Goal: Find contact information: Find contact information

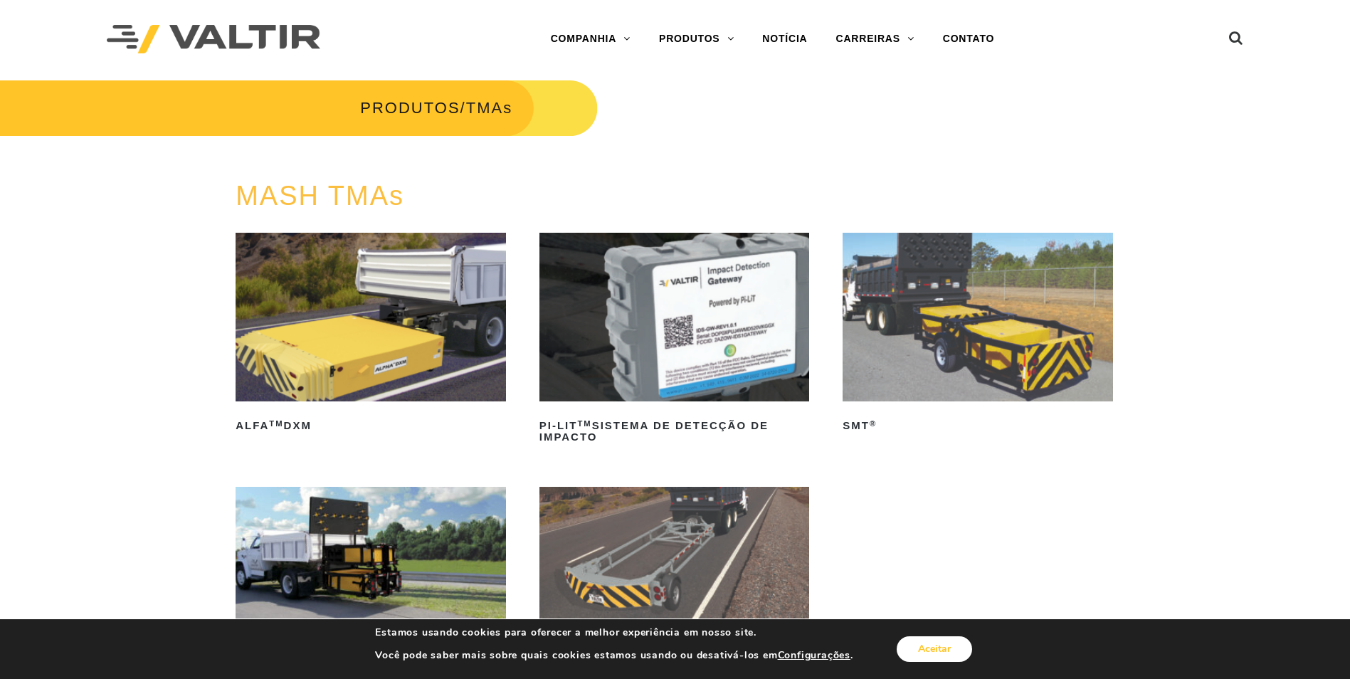
click at [948, 649] on button "Aceitar" at bounding box center [934, 649] width 75 height 26
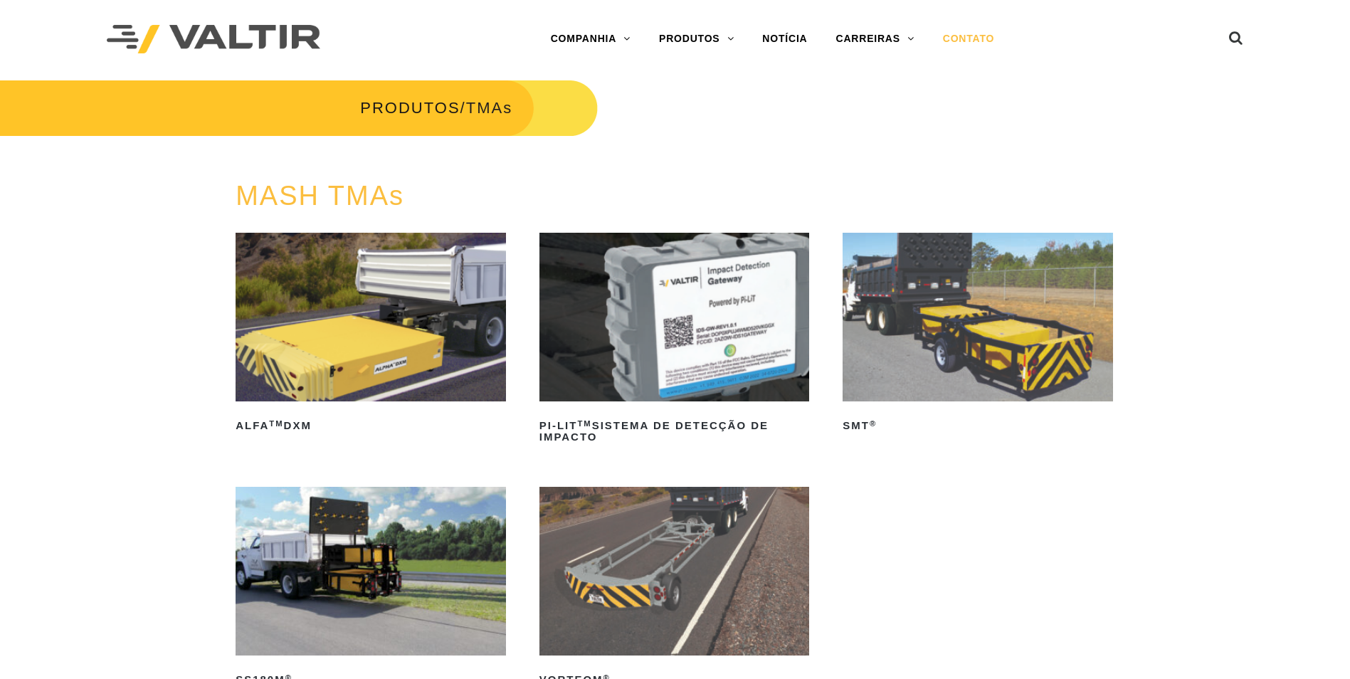
click at [937, 36] on link "CONTATO" at bounding box center [969, 39] width 80 height 28
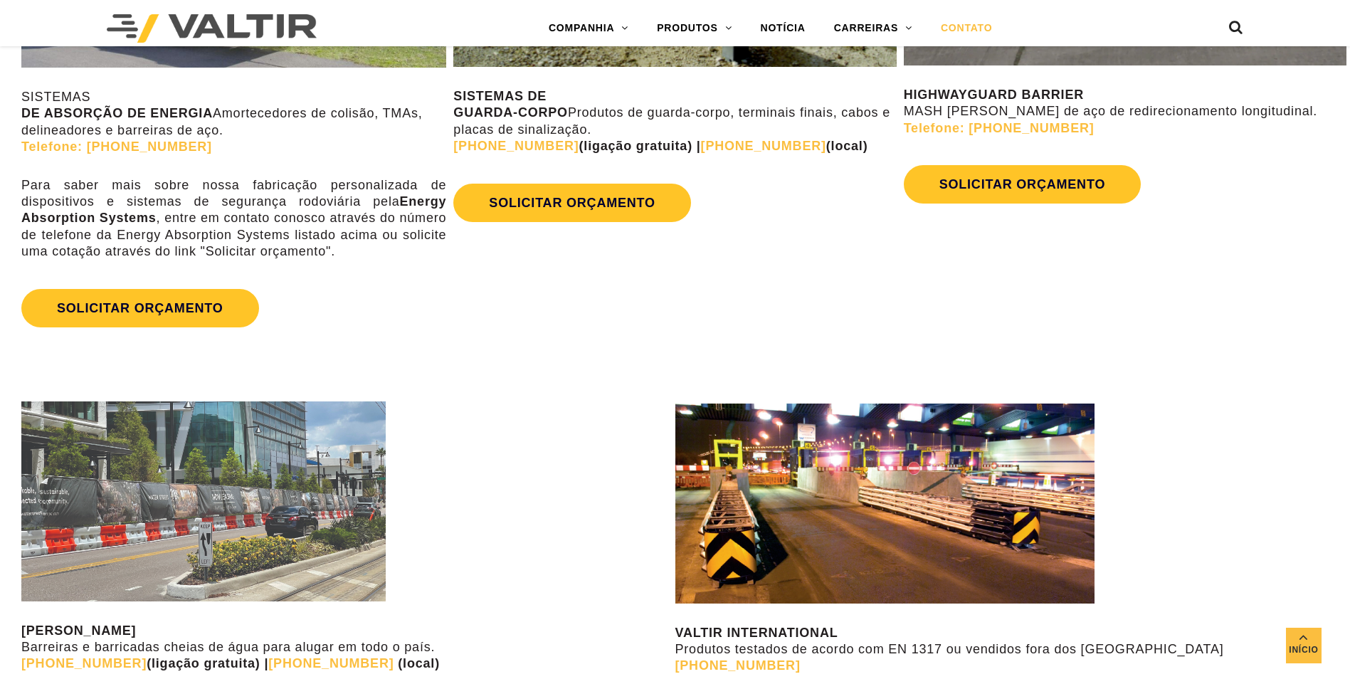
scroll to position [1139, 0]
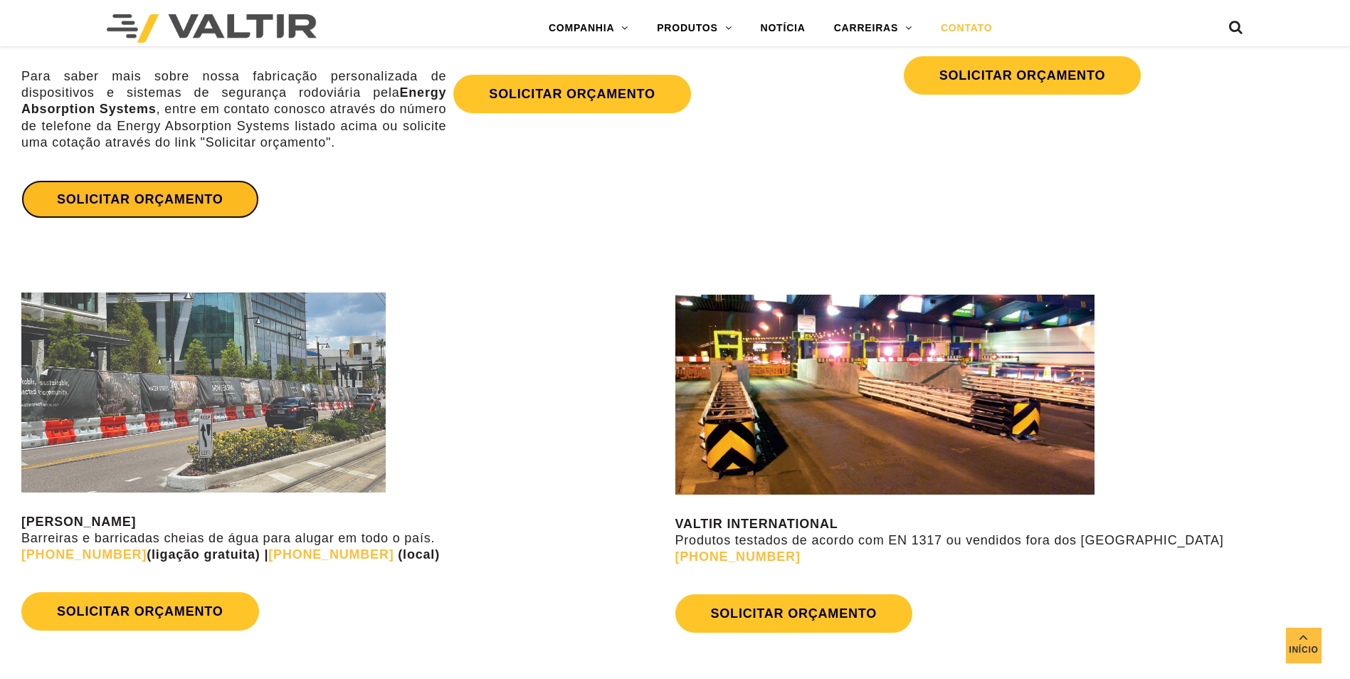
click at [162, 210] on link "SOLICITAR ORÇAMENTO" at bounding box center [140, 199] width 238 height 38
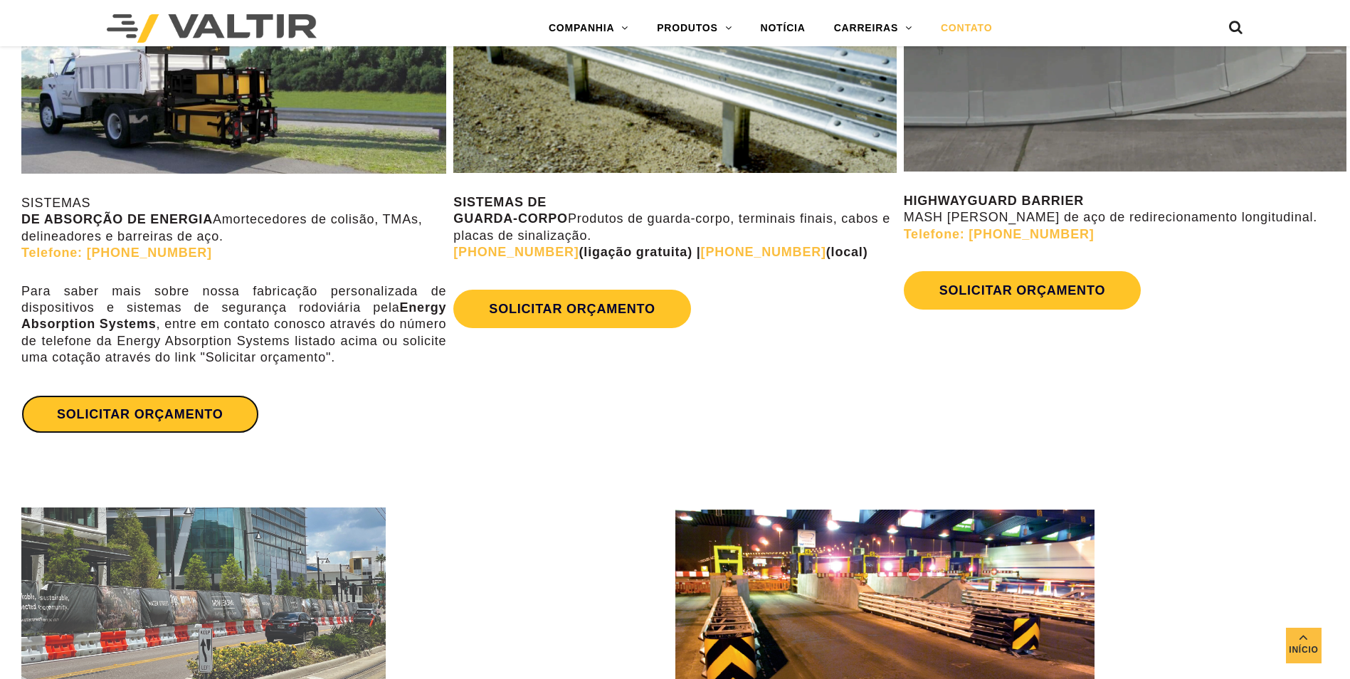
scroll to position [925, 0]
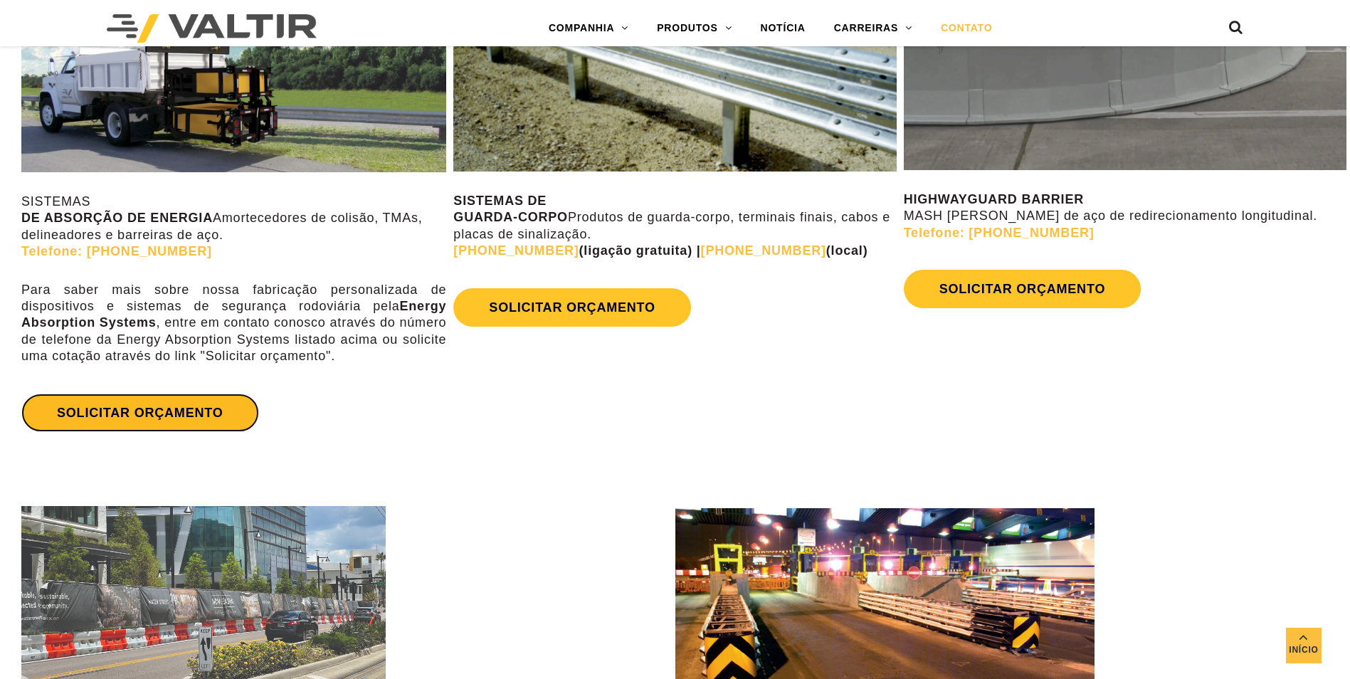
click at [140, 412] on link "SOLICITAR ORÇAMENTO" at bounding box center [140, 413] width 238 height 38
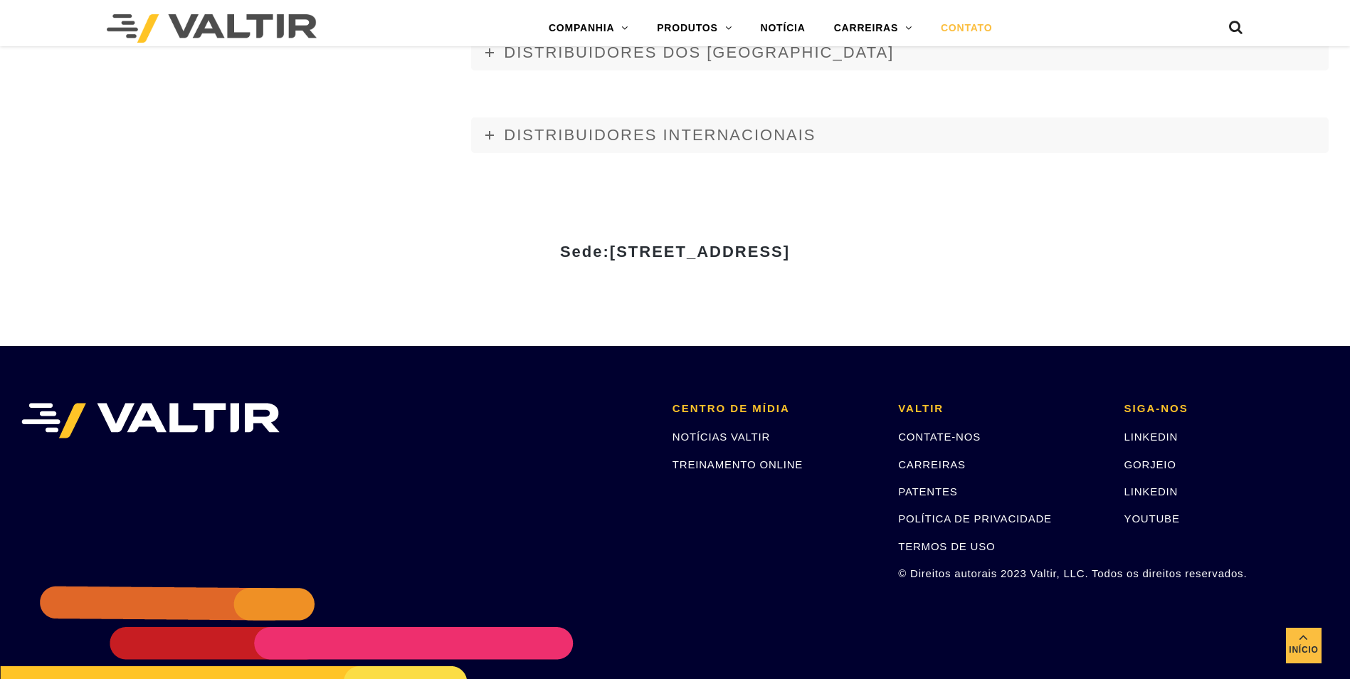
scroll to position [1769, 0]
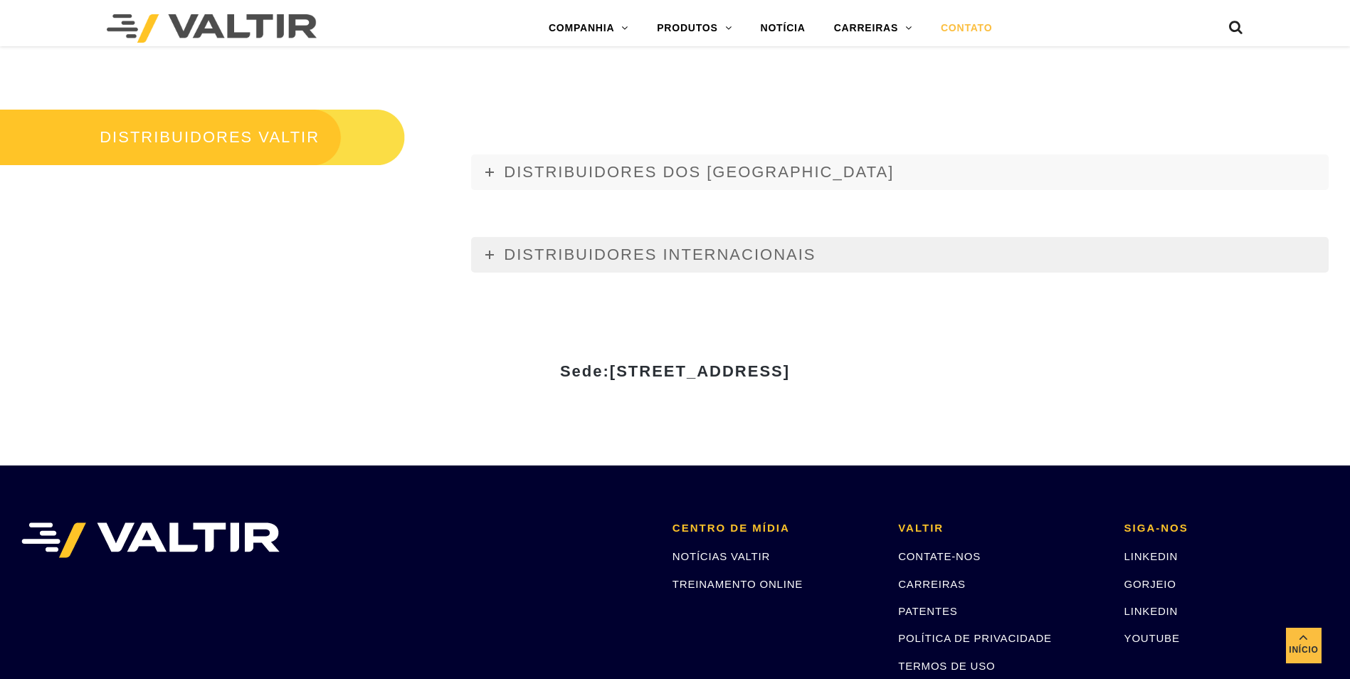
click at [670, 256] on span "DISTRIBUIDORES INTERNACIONAIS" at bounding box center [660, 255] width 312 height 18
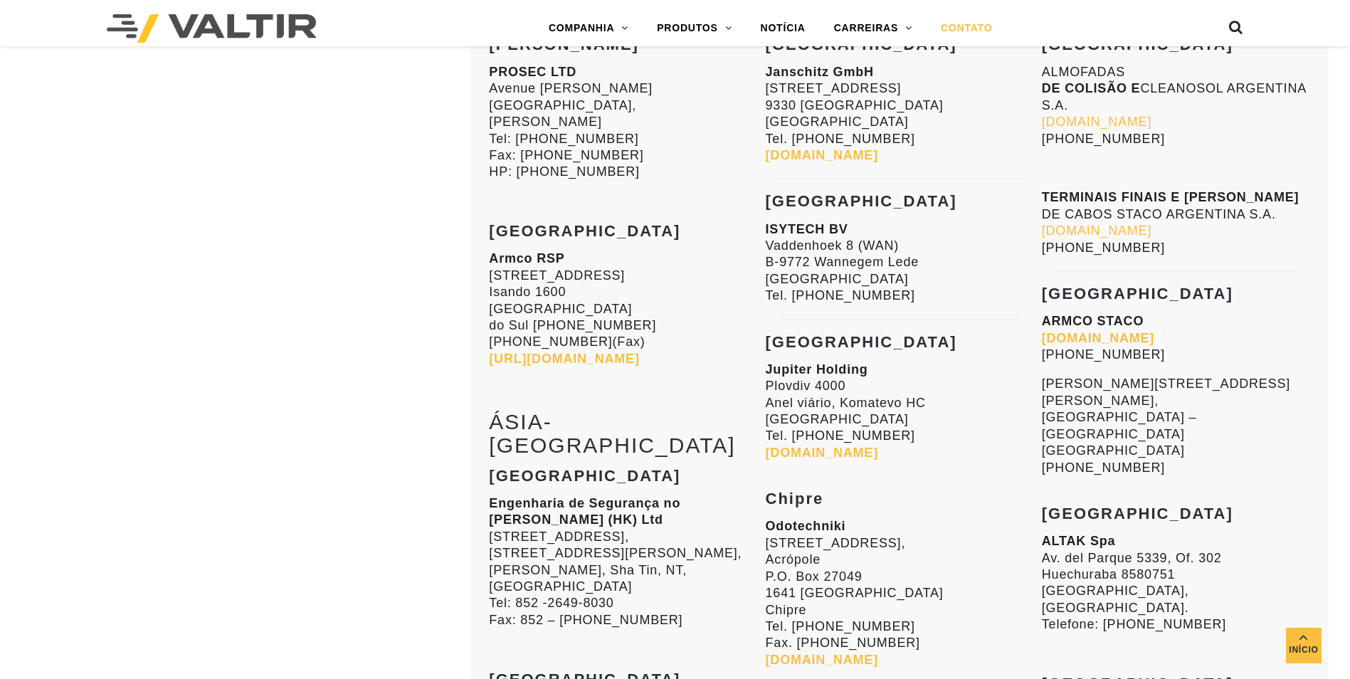
scroll to position [2054, 0]
